Goal: Task Accomplishment & Management: Manage account settings

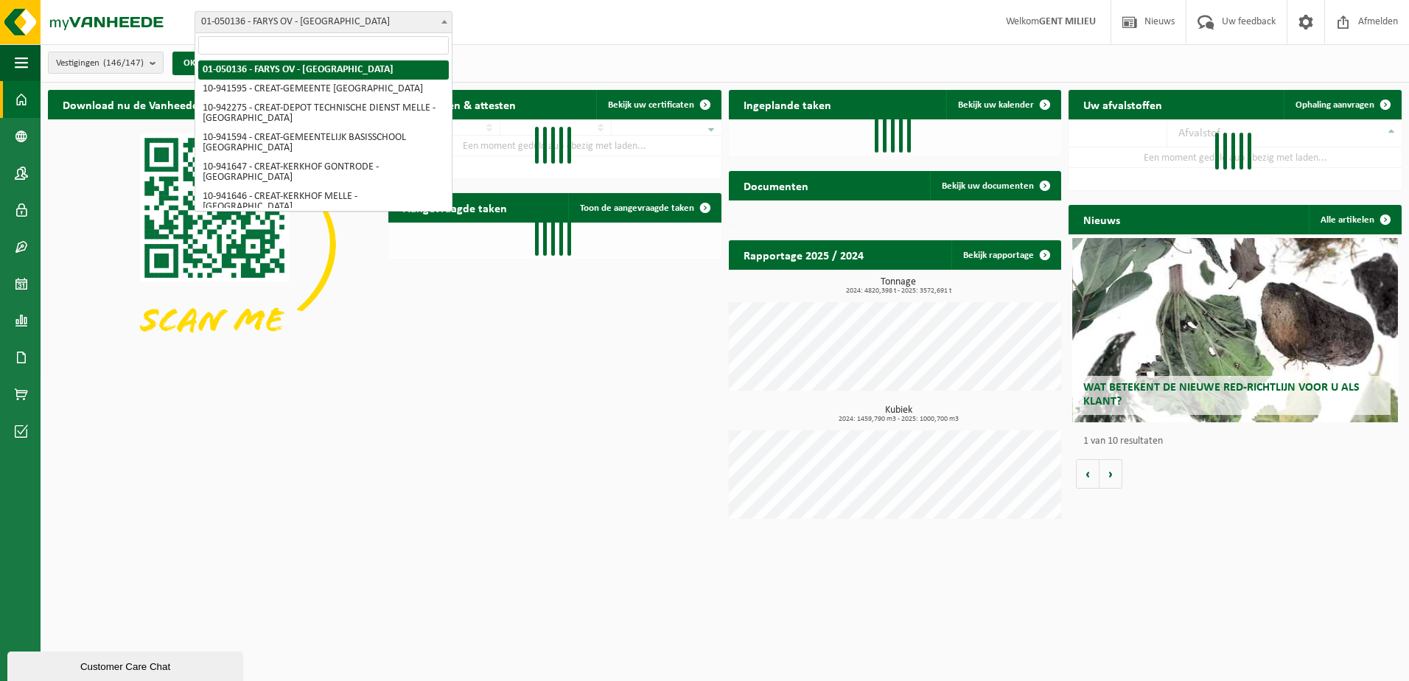
click at [344, 27] on span "01-050136 - FARYS OV - [GEOGRAPHIC_DATA]" at bounding box center [323, 22] width 257 height 21
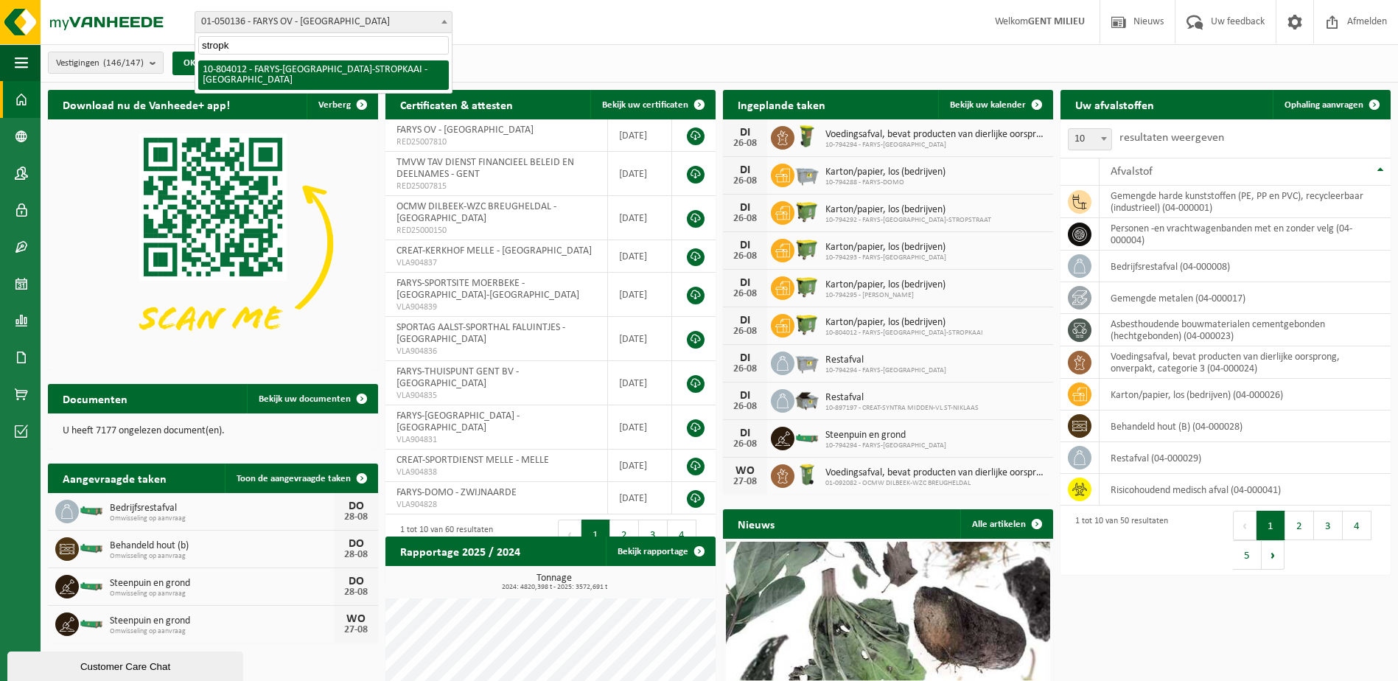
type input "stropk"
select select "34324"
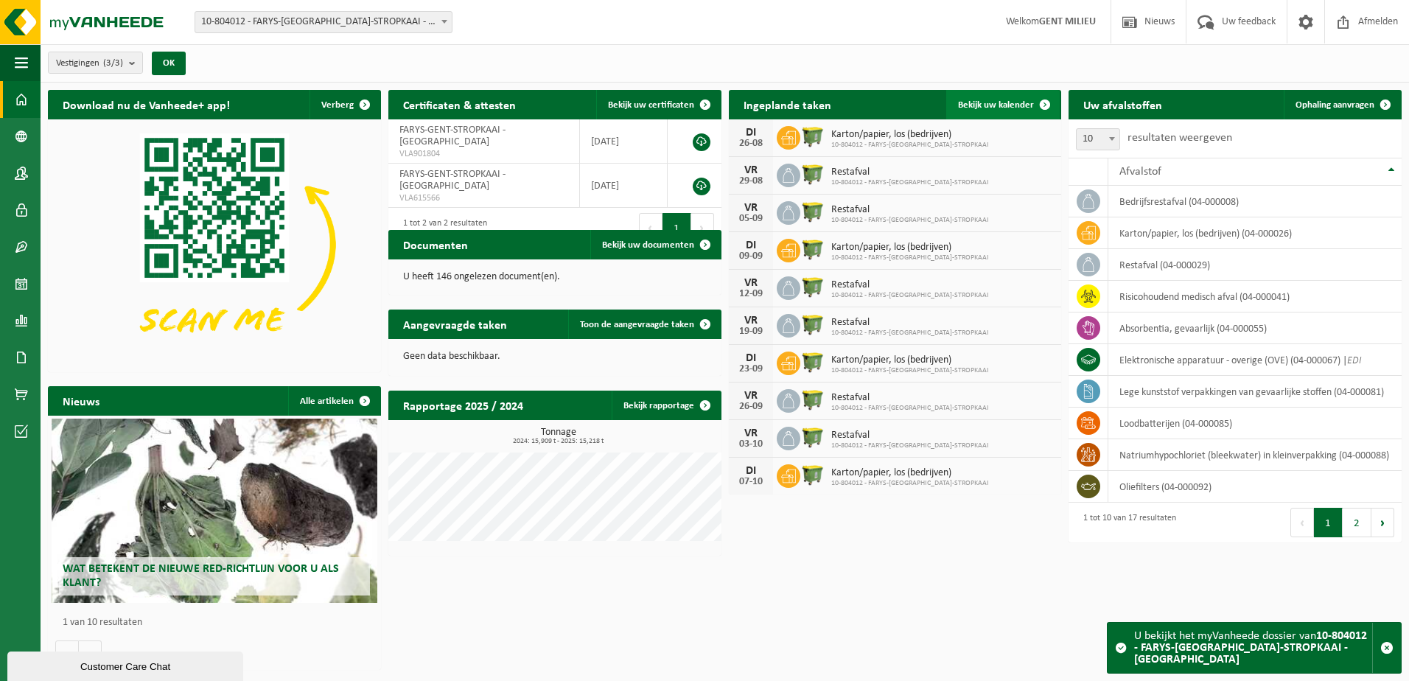
click at [997, 105] on span "Bekijk uw kalender" at bounding box center [996, 105] width 76 height 10
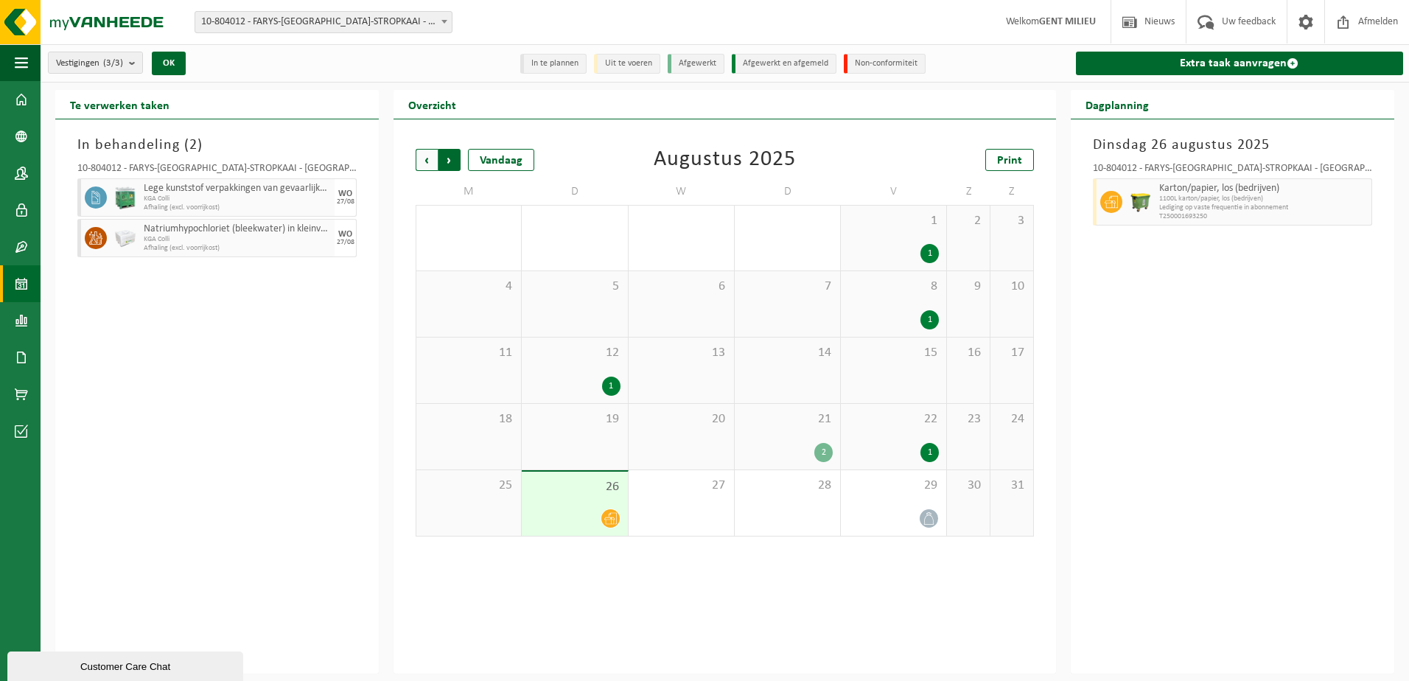
click at [429, 155] on span "Vorige" at bounding box center [427, 160] width 22 height 22
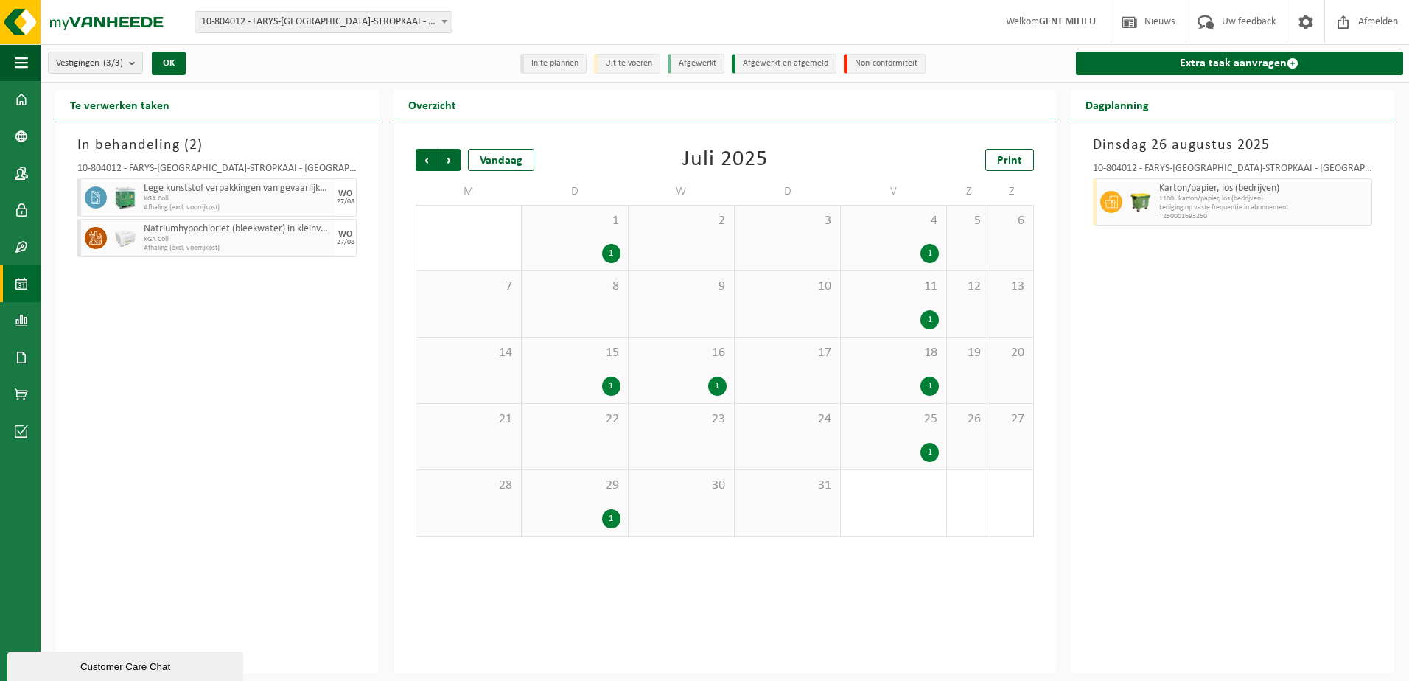
click at [429, 155] on span "Vorige" at bounding box center [427, 160] width 22 height 22
click at [717, 453] on div "1" at bounding box center [717, 452] width 18 height 19
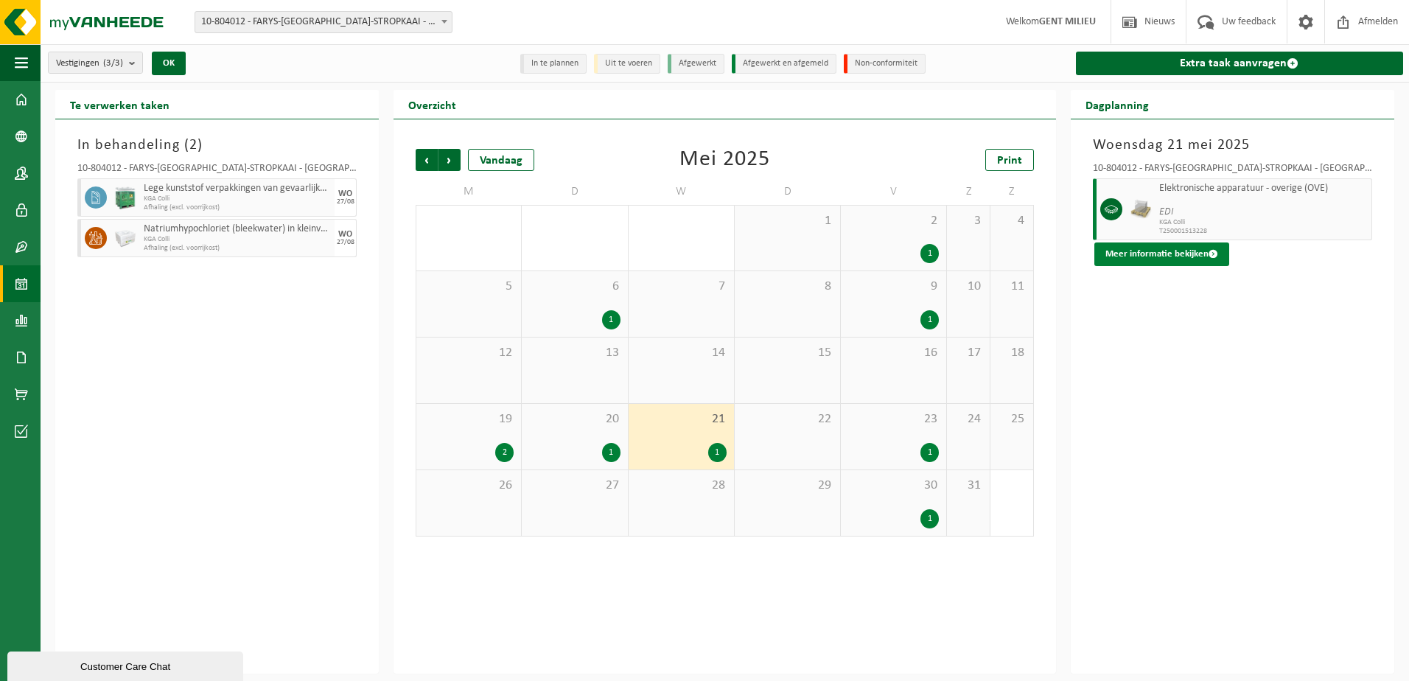
click at [1155, 254] on button "Meer informatie bekijken" at bounding box center [1162, 255] width 135 height 24
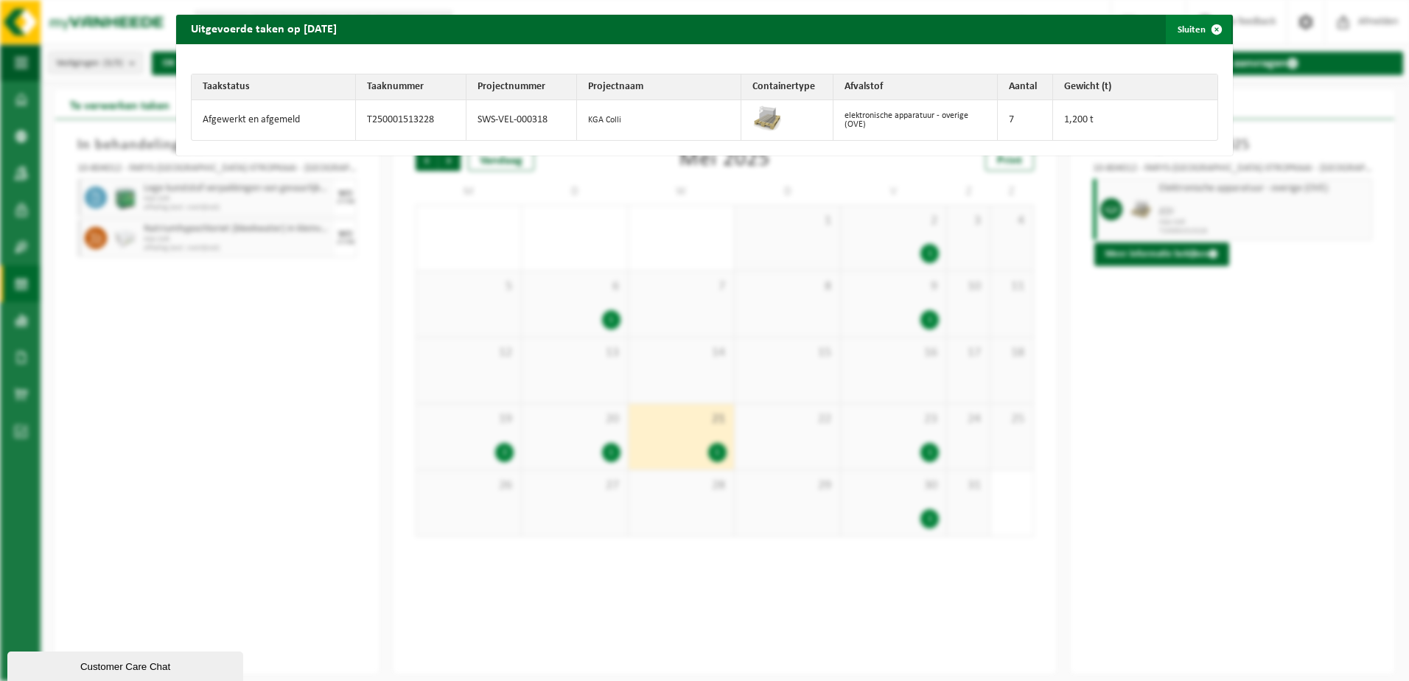
click at [1204, 31] on span "button" at bounding box center [1216, 29] width 29 height 29
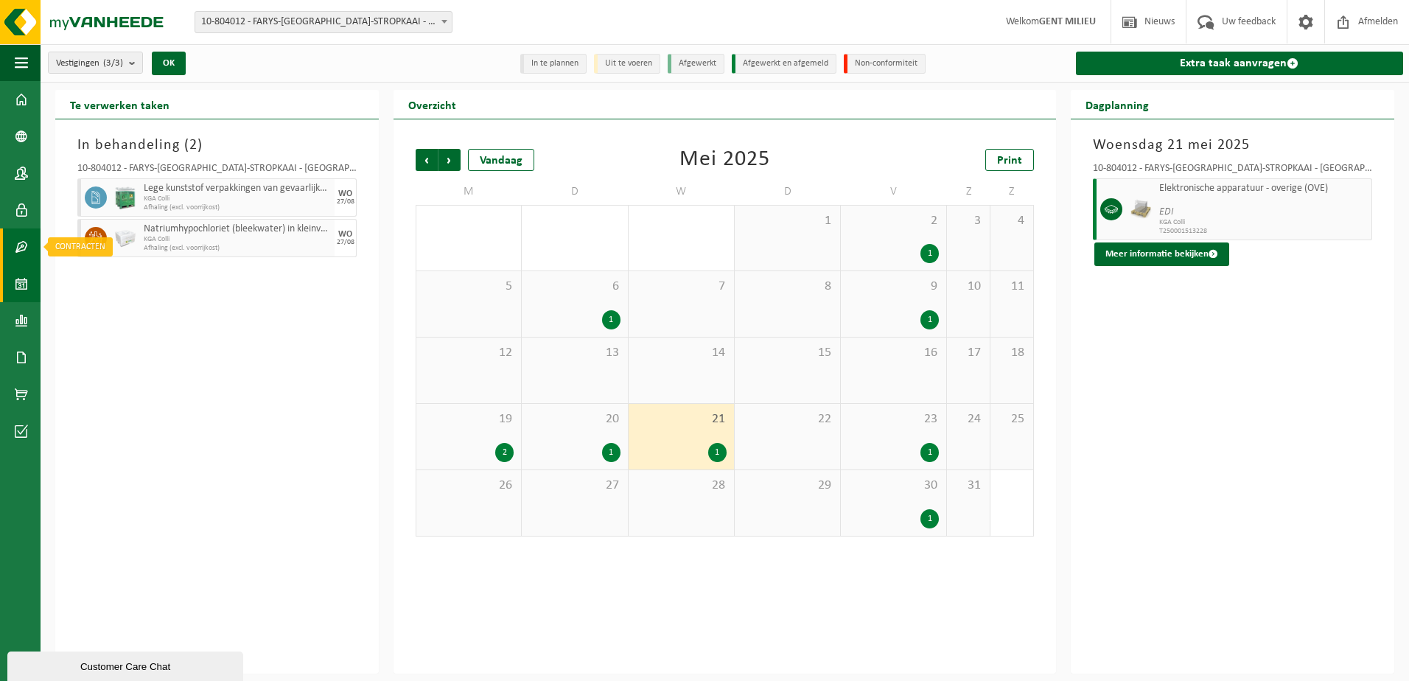
click at [20, 248] on span at bounding box center [21, 246] width 13 height 37
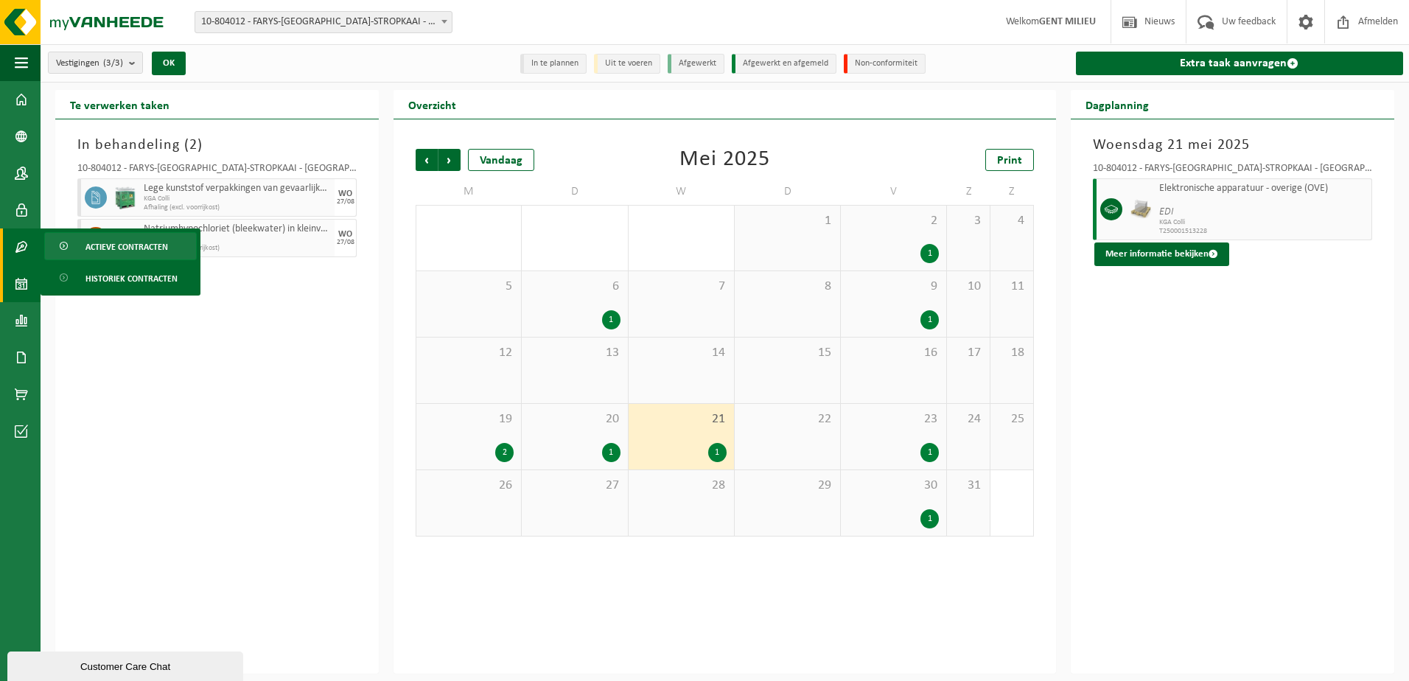
click at [109, 246] on span "Actieve contracten" at bounding box center [127, 247] width 83 height 28
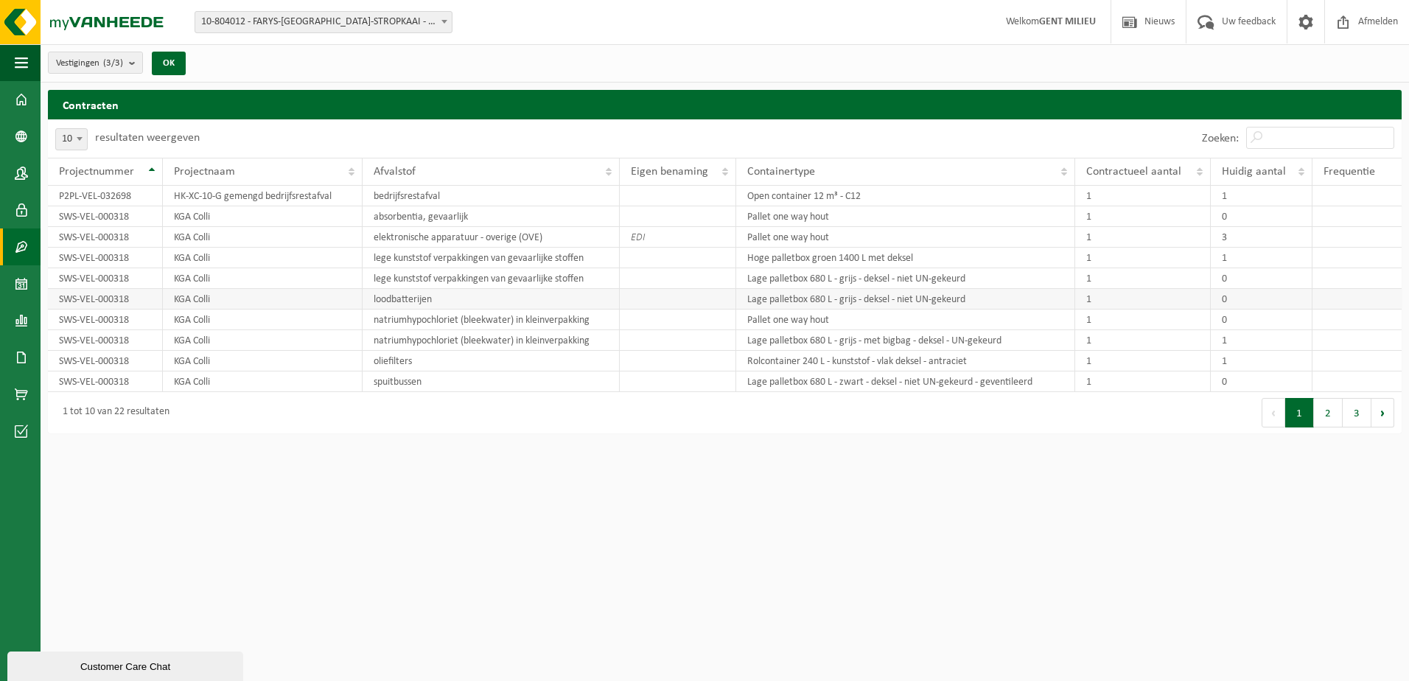
click at [674, 289] on td at bounding box center [678, 299] width 116 height 21
click at [107, 64] on count "(3/3)" at bounding box center [113, 63] width 20 height 10
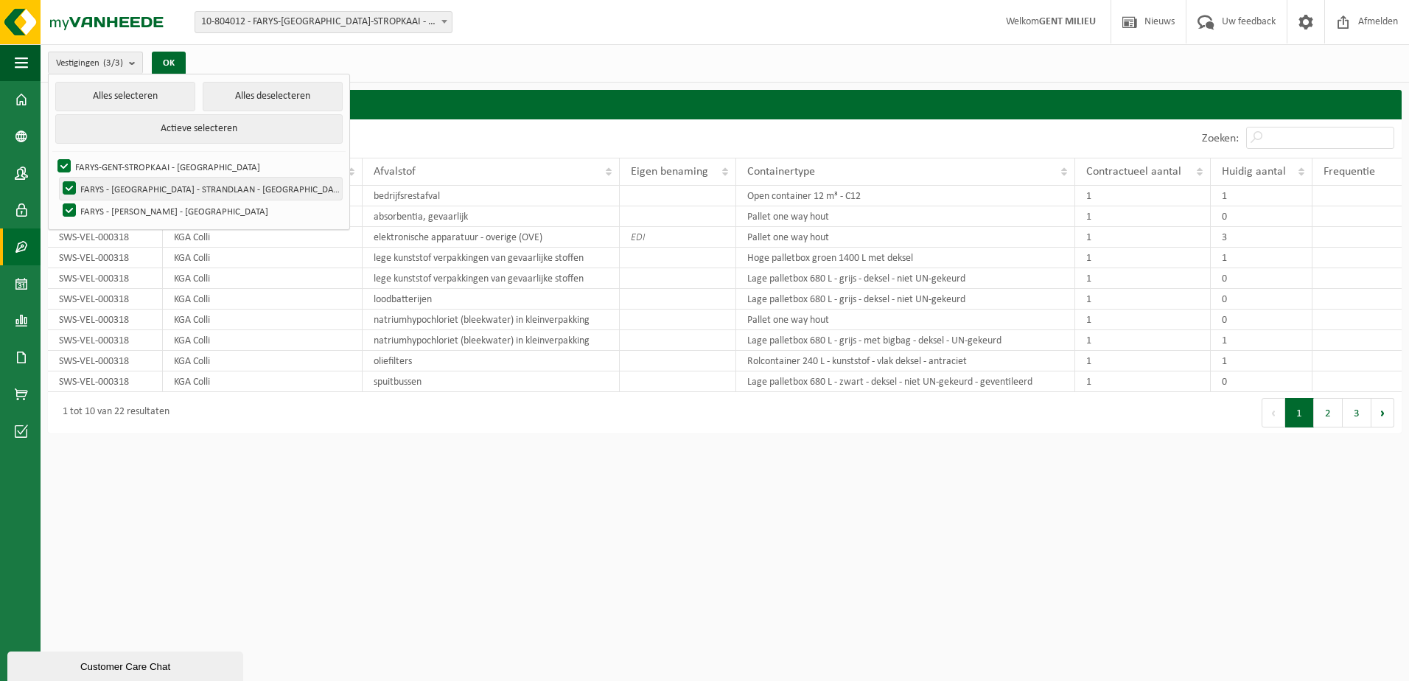
click at [110, 179] on label "FARYS - [GEOGRAPHIC_DATA] - STRANDLAAN - [GEOGRAPHIC_DATA]" at bounding box center [201, 189] width 282 height 22
click at [57, 178] on input "FARYS - [GEOGRAPHIC_DATA] - STRANDLAAN - [GEOGRAPHIC_DATA]" at bounding box center [57, 177] width 1 height 1
click at [116, 197] on label "FARYS - [GEOGRAPHIC_DATA] - STRANDLAAN - [GEOGRAPHIC_DATA]" at bounding box center [201, 189] width 282 height 22
click at [57, 178] on input "FARYS - [GEOGRAPHIC_DATA] - STRANDLAAN - [GEOGRAPHIC_DATA]" at bounding box center [57, 177] width 1 height 1
checkbox input "true"
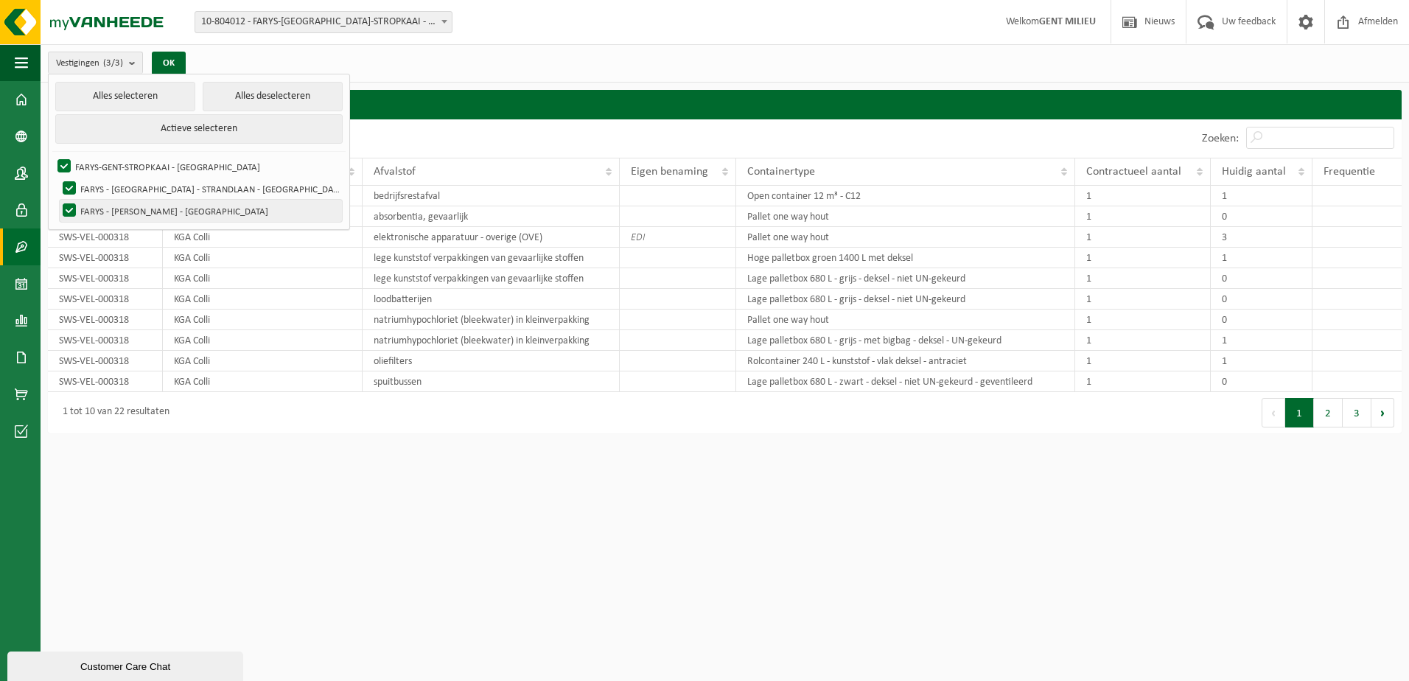
click at [116, 204] on label "FARYS - [PERSON_NAME] - [GEOGRAPHIC_DATA]" at bounding box center [201, 211] width 282 height 22
click at [57, 200] on input "FARYS - [PERSON_NAME] - [GEOGRAPHIC_DATA]" at bounding box center [57, 199] width 1 height 1
checkbox input "false"
click at [128, 190] on label "FARYS - [GEOGRAPHIC_DATA] - STRANDLAAN - [GEOGRAPHIC_DATA]" at bounding box center [201, 189] width 282 height 22
click at [57, 178] on input "FARYS - [GEOGRAPHIC_DATA] - STRANDLAAN - [GEOGRAPHIC_DATA]" at bounding box center [57, 177] width 1 height 1
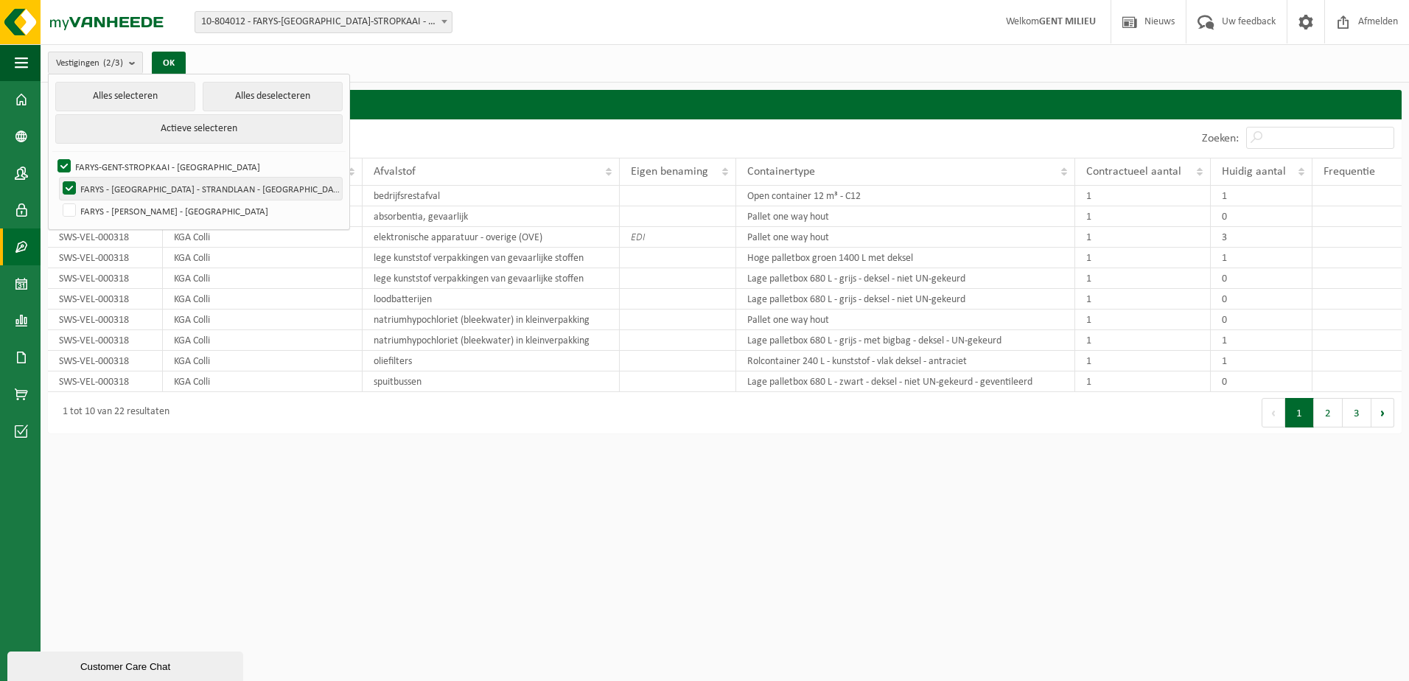
checkbox input "false"
click at [172, 69] on button "OK" at bounding box center [169, 64] width 34 height 24
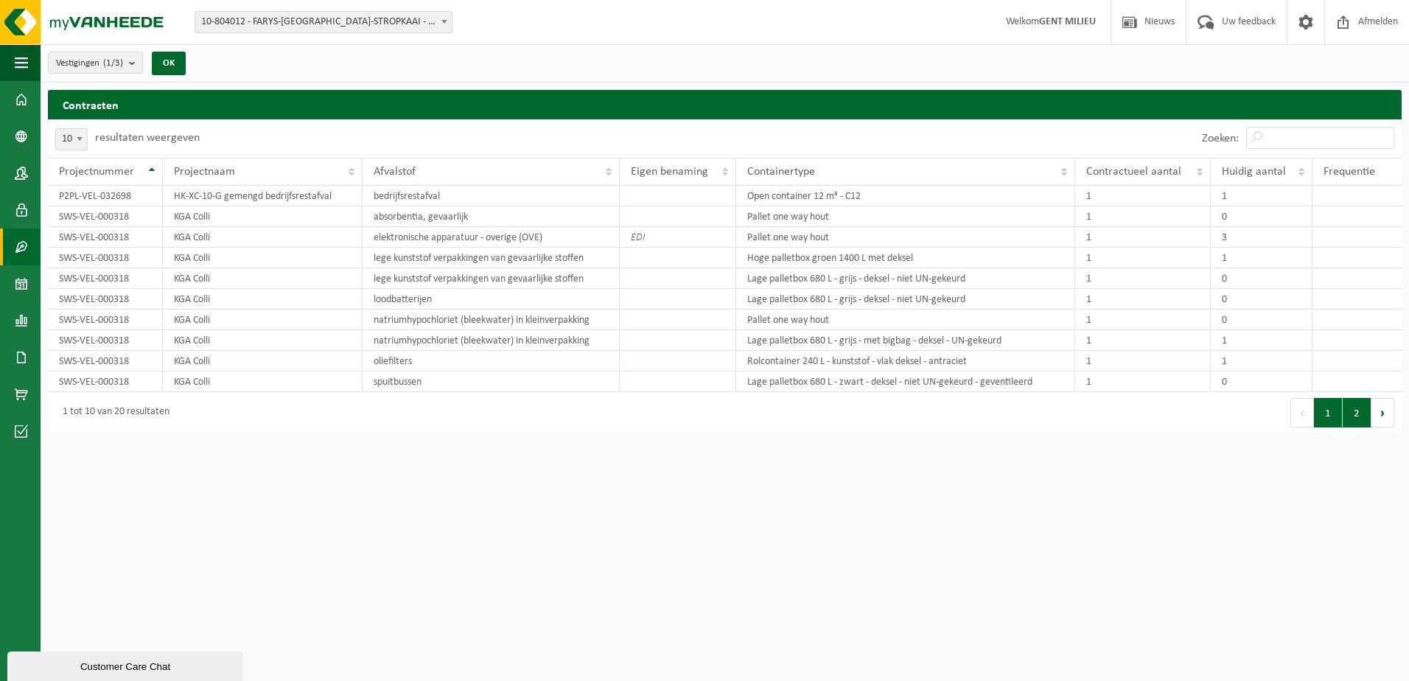
click at [1354, 408] on button "2" at bounding box center [1357, 412] width 29 height 29
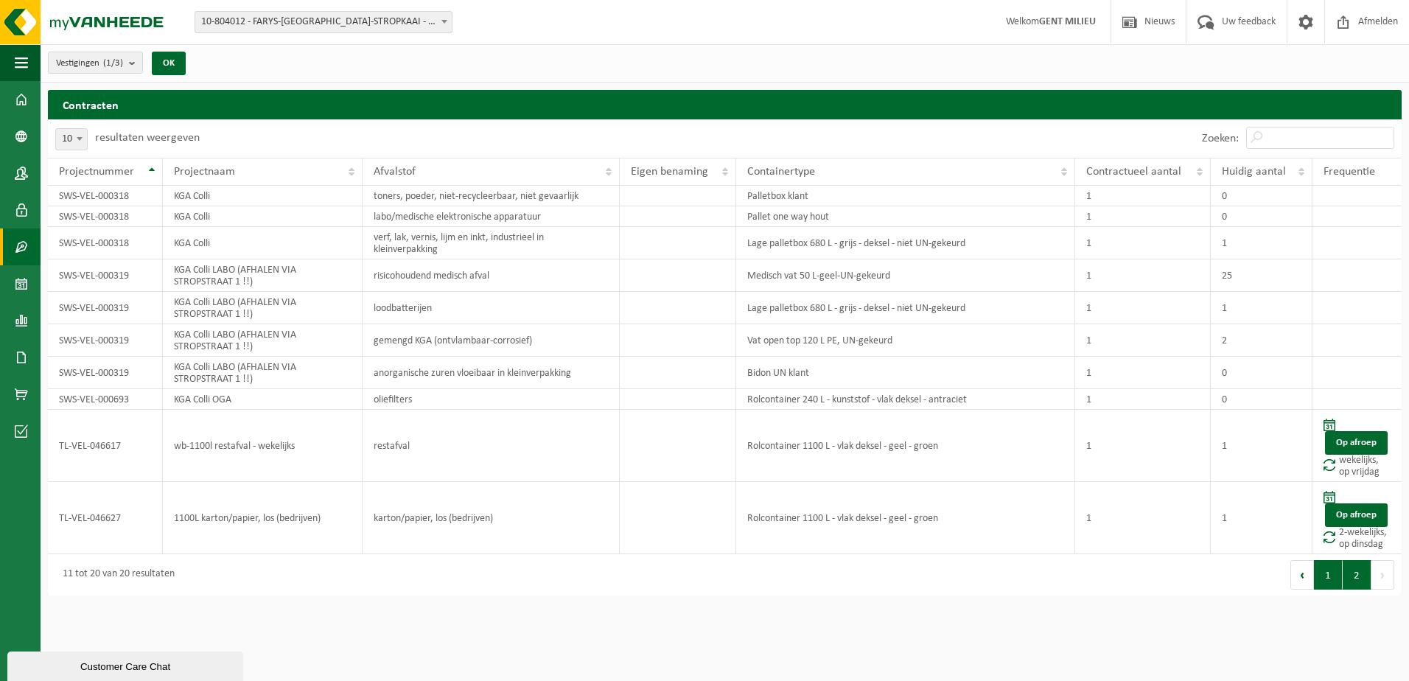
click at [1338, 582] on button "1" at bounding box center [1328, 574] width 29 height 29
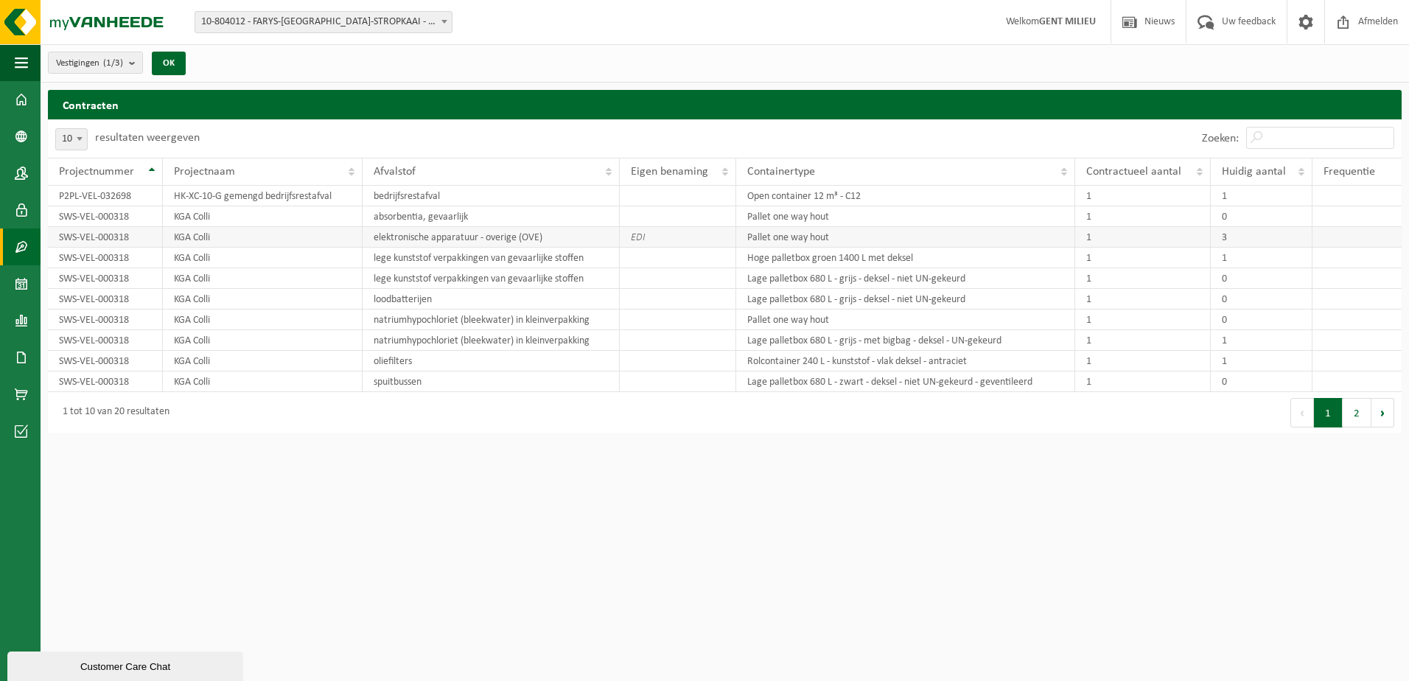
click at [654, 238] on td "EDI" at bounding box center [678, 237] width 116 height 21
click at [1359, 413] on button "2" at bounding box center [1357, 412] width 29 height 29
